Goal: Information Seeking & Learning: Learn about a topic

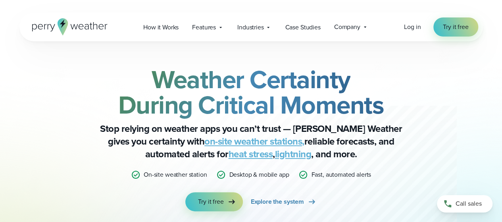
click at [275, 156] on link "lightning" at bounding box center [293, 154] width 37 height 14
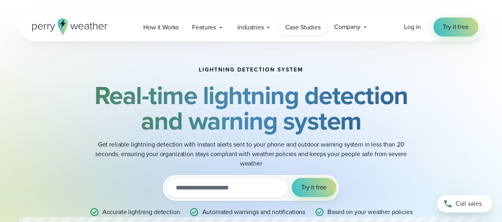
click at [311, 27] on span "Case Studies" at bounding box center [302, 28] width 35 height 10
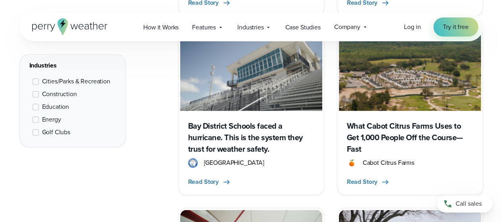
scroll to position [550, 0]
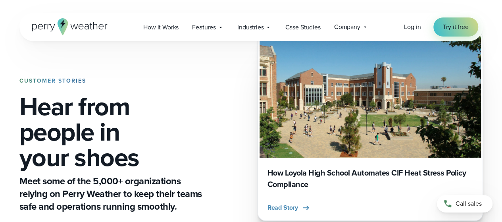
drag, startPoint x: 503, startPoint y: 17, endPoint x: 488, endPoint y: 21, distance: 16.3
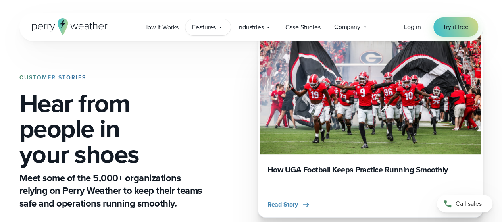
click at [220, 24] on icon at bounding box center [220, 27] width 6 height 6
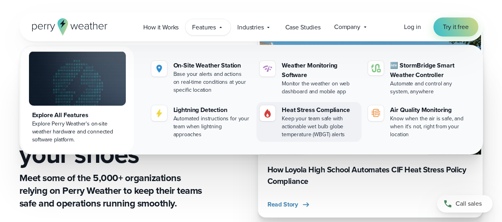
click at [304, 127] on div "Keep your team safe with actionable wet bulb globe temperature (WBGT) alerts" at bounding box center [320, 127] width 77 height 24
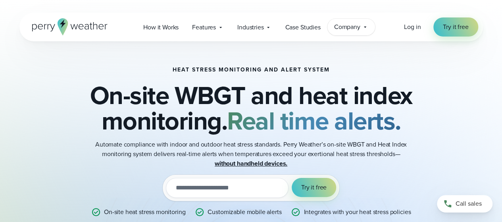
click at [362, 26] on icon at bounding box center [365, 27] width 6 height 6
